Goal: Task Accomplishment & Management: Manage account settings

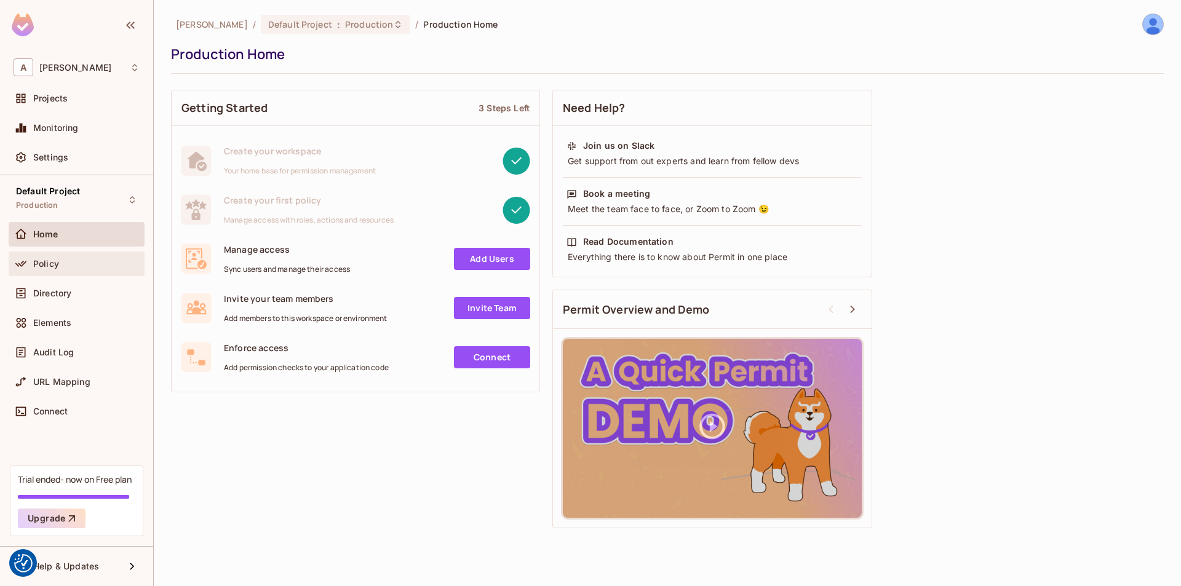
click at [83, 268] on div "Policy" at bounding box center [86, 264] width 106 height 10
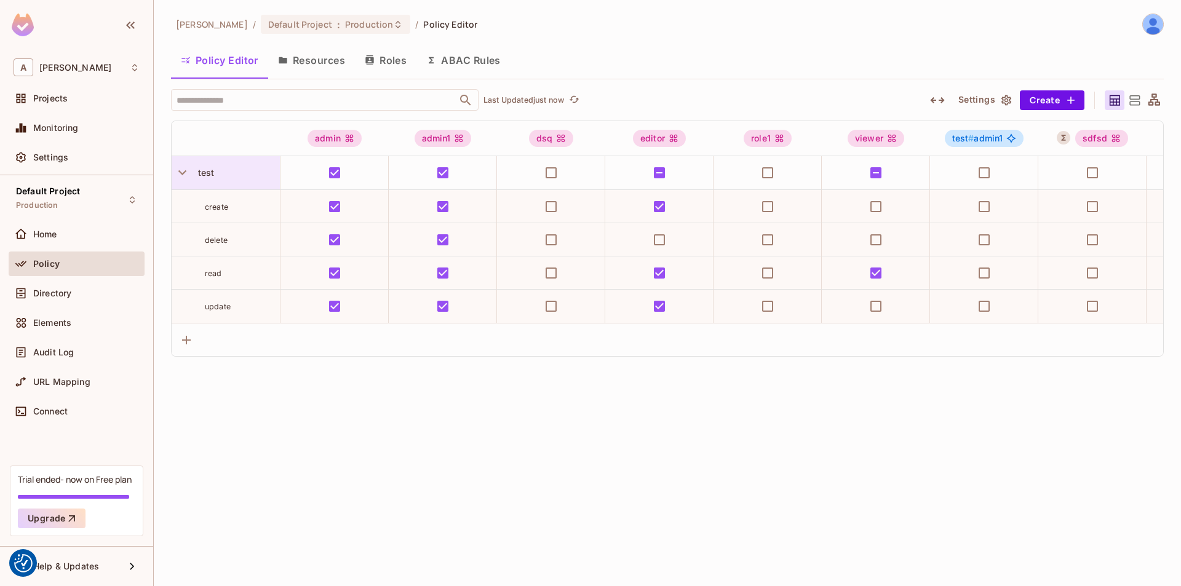
click at [205, 172] on span "test" at bounding box center [204, 172] width 22 height 10
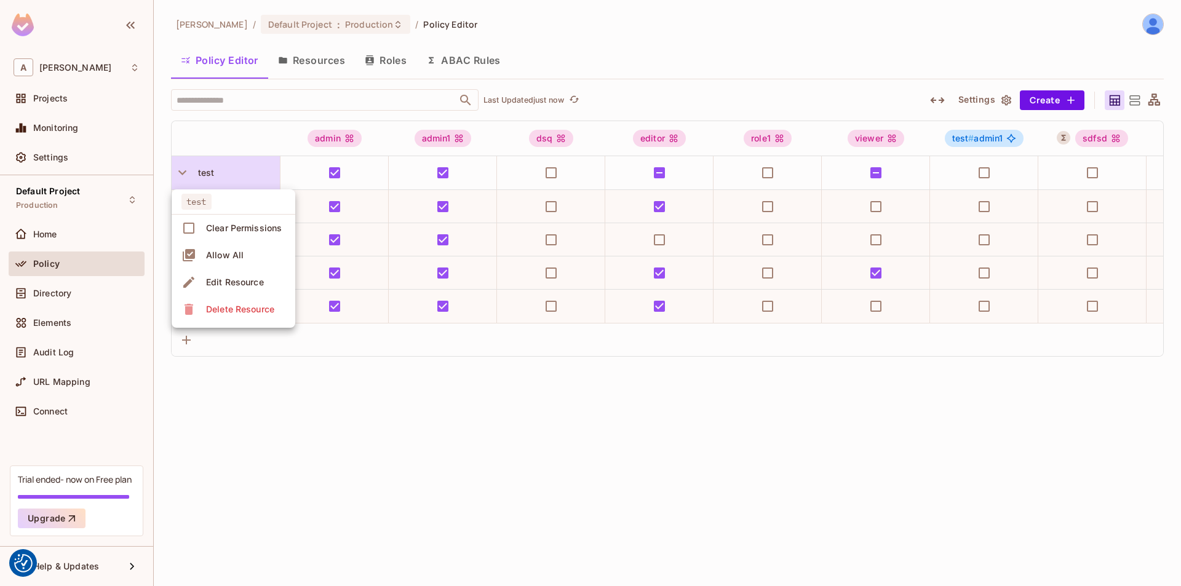
click at [303, 399] on div at bounding box center [590, 293] width 1181 height 586
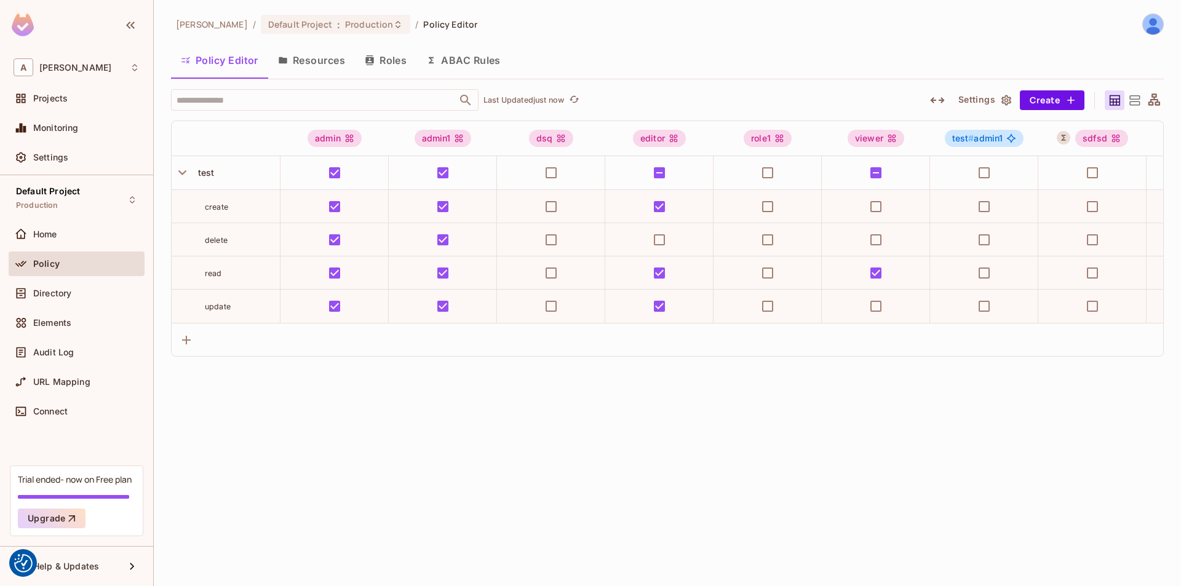
click at [319, 72] on button "Resources" at bounding box center [311, 60] width 87 height 31
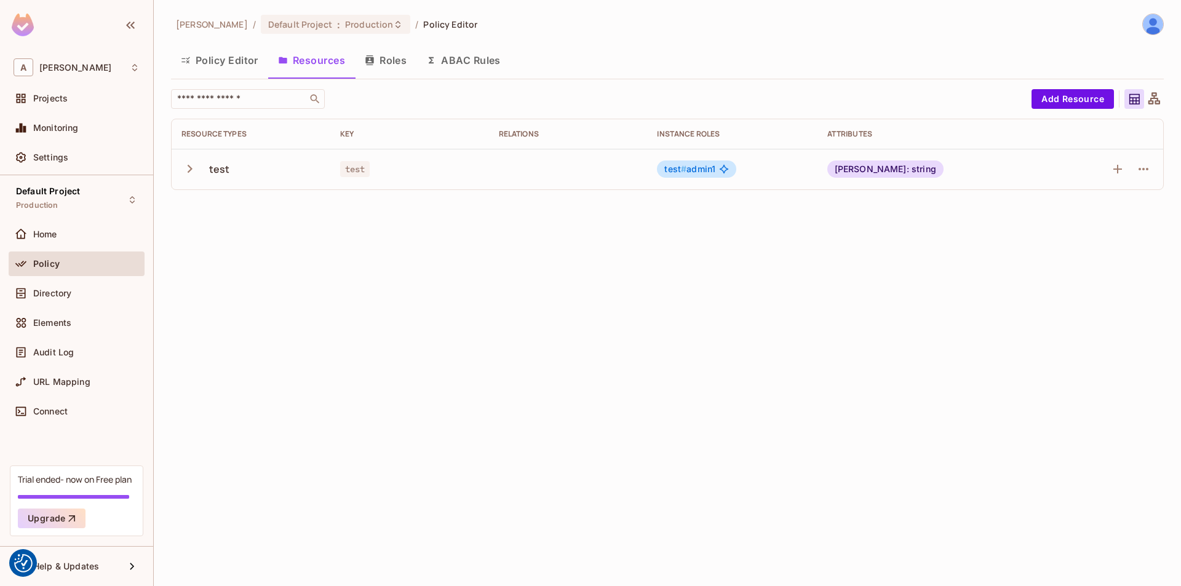
click at [213, 169] on div "test" at bounding box center [219, 169] width 21 height 14
click at [190, 170] on icon "button" at bounding box center [190, 169] width 5 height 8
click at [402, 66] on button "Roles" at bounding box center [386, 60] width 62 height 31
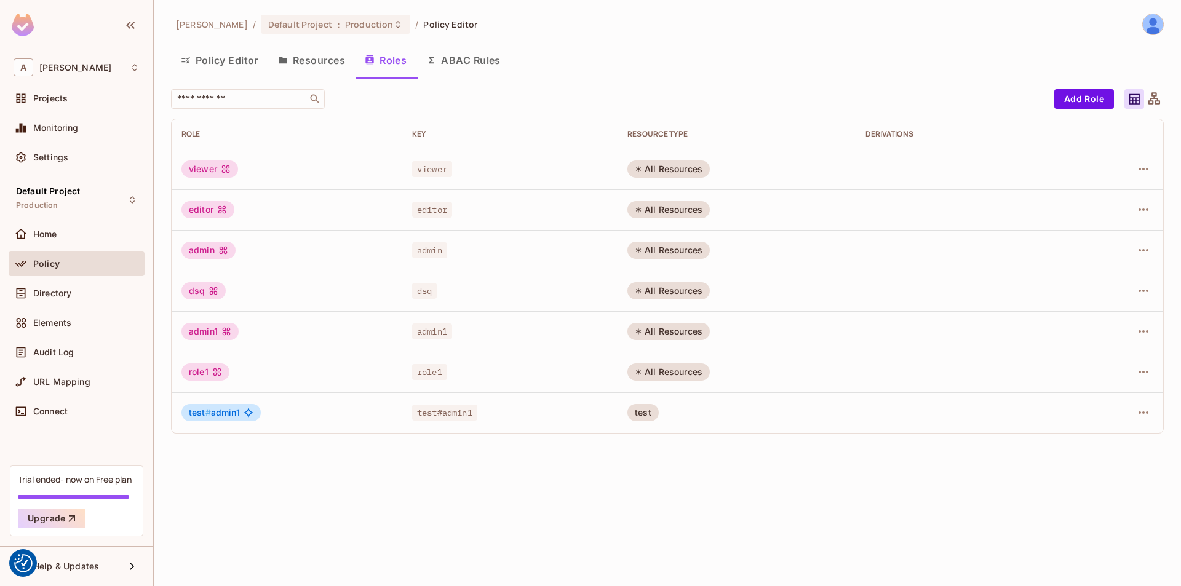
click at [207, 170] on div "viewer" at bounding box center [209, 169] width 57 height 17
click at [1150, 169] on icon "button" at bounding box center [1143, 169] width 15 height 15
click at [1115, 196] on li "Edit Role" at bounding box center [1090, 197] width 109 height 27
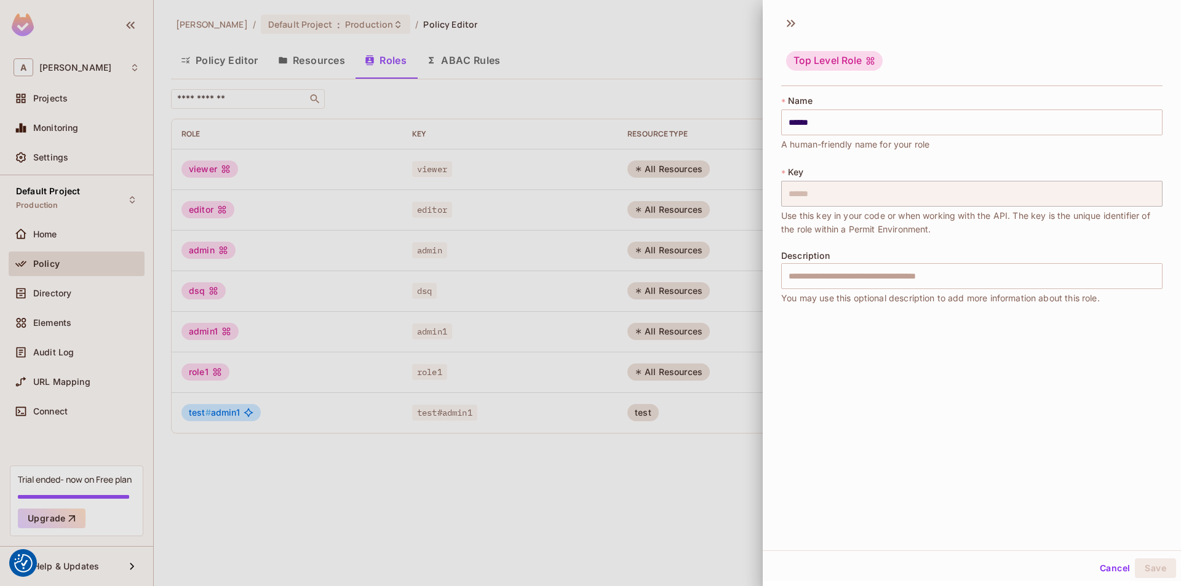
click at [1033, 60] on div "Top Level Role" at bounding box center [971, 62] width 381 height 49
click at [1113, 576] on button "Cancel" at bounding box center [1115, 569] width 40 height 20
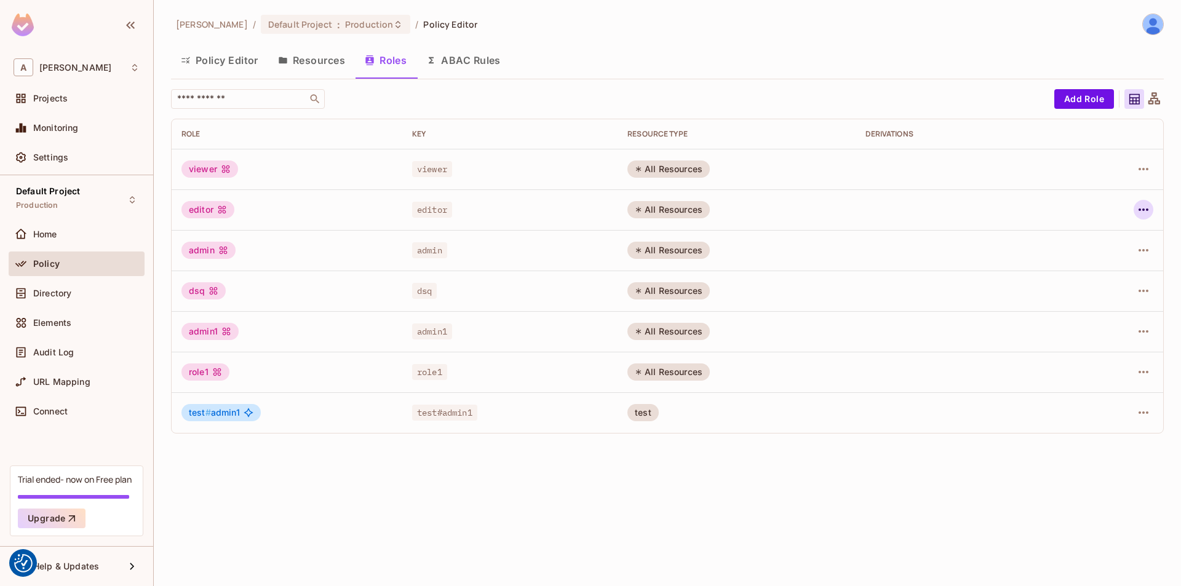
click at [1147, 205] on icon "button" at bounding box center [1143, 209] width 15 height 15
click at [1092, 237] on div "Edit Role" at bounding box center [1088, 238] width 37 height 12
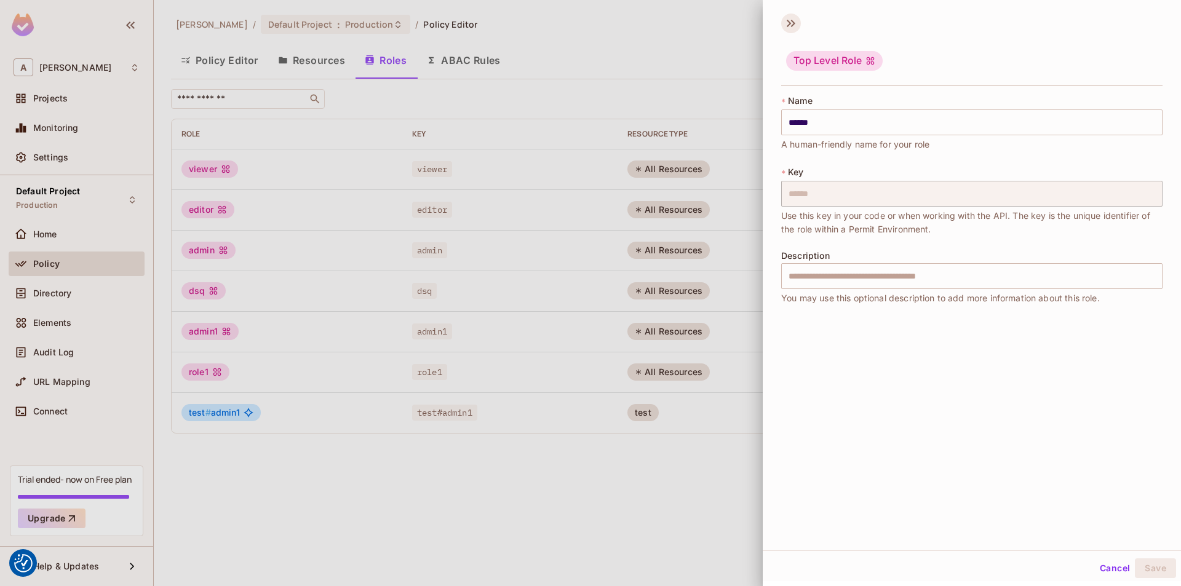
click at [794, 23] on icon at bounding box center [793, 23] width 4 height 7
